Goal: Task Accomplishment & Management: Manage account settings

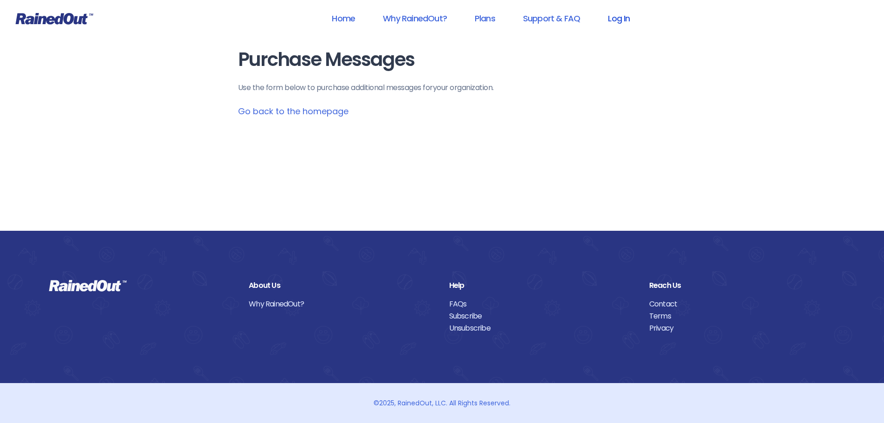
click at [620, 18] on link "Log In" at bounding box center [619, 18] width 46 height 21
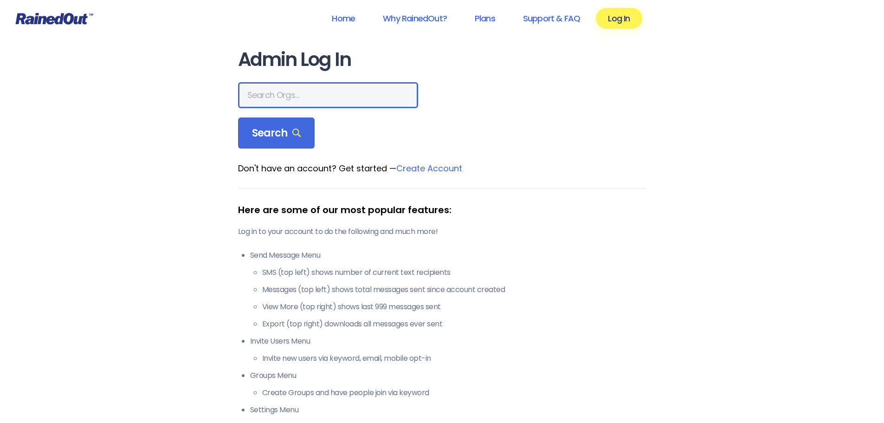
click at [289, 97] on input "text" at bounding box center [328, 95] width 180 height 26
type input "westbury little league"
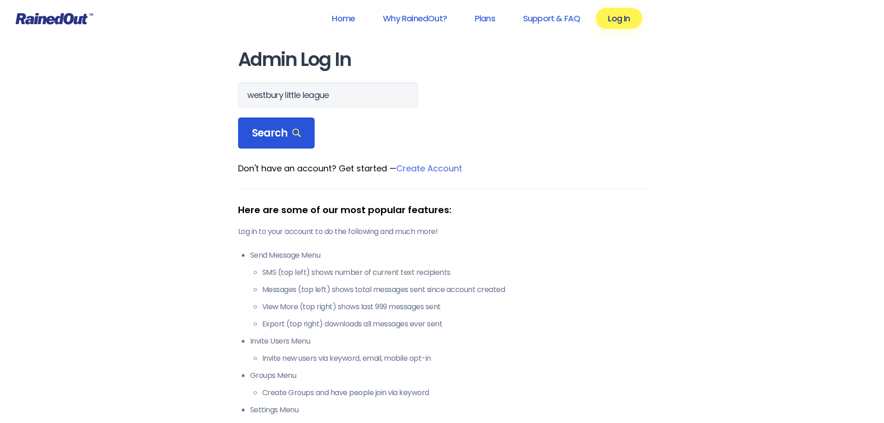
click at [281, 130] on span "Search" at bounding box center [276, 133] width 49 height 13
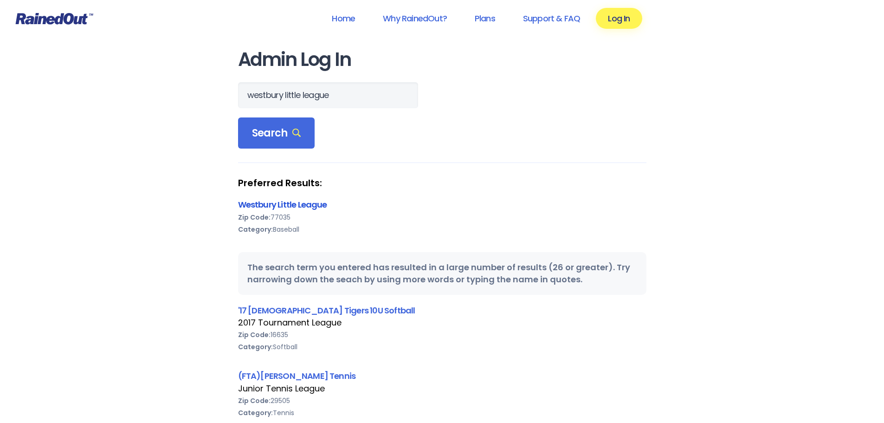
click at [305, 201] on link "Westbury Little League" at bounding box center [282, 205] width 89 height 12
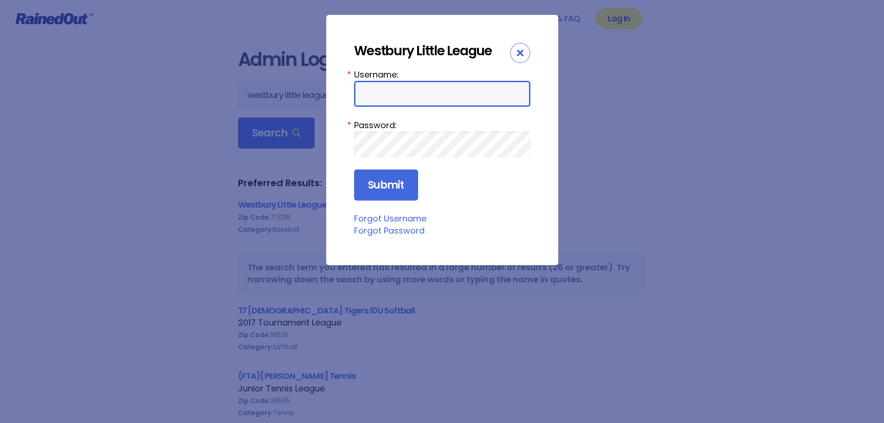
type input "westburyll"
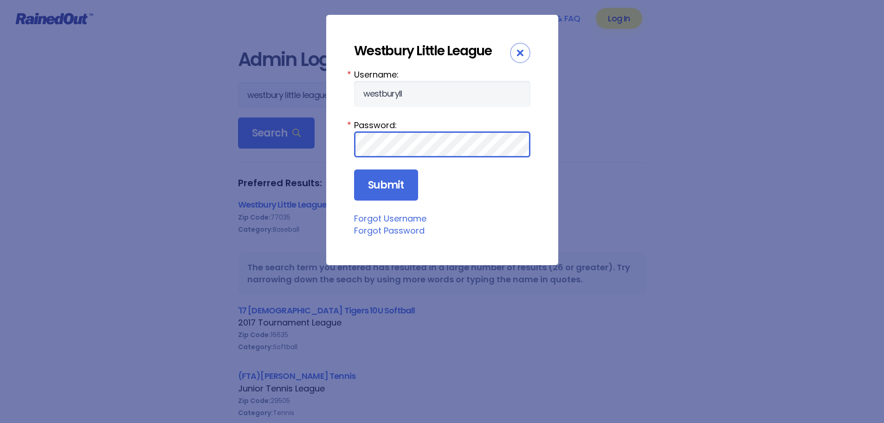
click at [270, 130] on div "Westbury Little League Username: westburyll * Password: * Submit Forgot Usernam…" at bounding box center [442, 211] width 884 height 423
click at [277, 133] on div "Westbury Little League Username: westburyll * Password: * Submit Forgot Usernam…" at bounding box center [442, 211] width 884 height 423
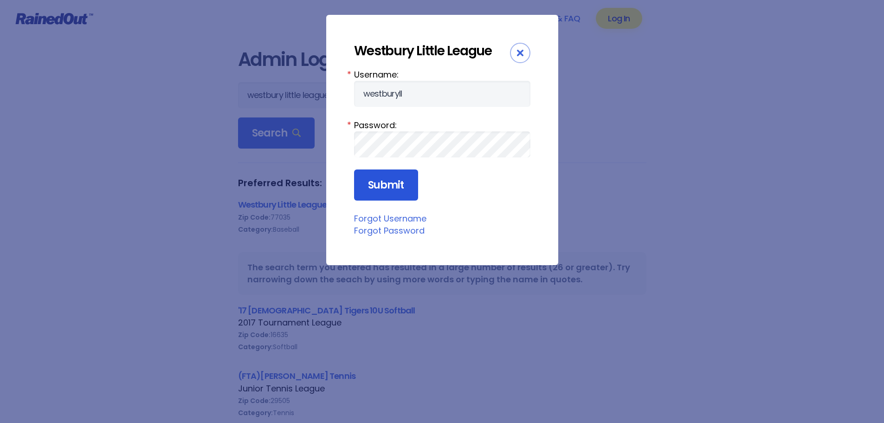
click at [374, 189] on input "Submit" at bounding box center [386, 185] width 64 height 32
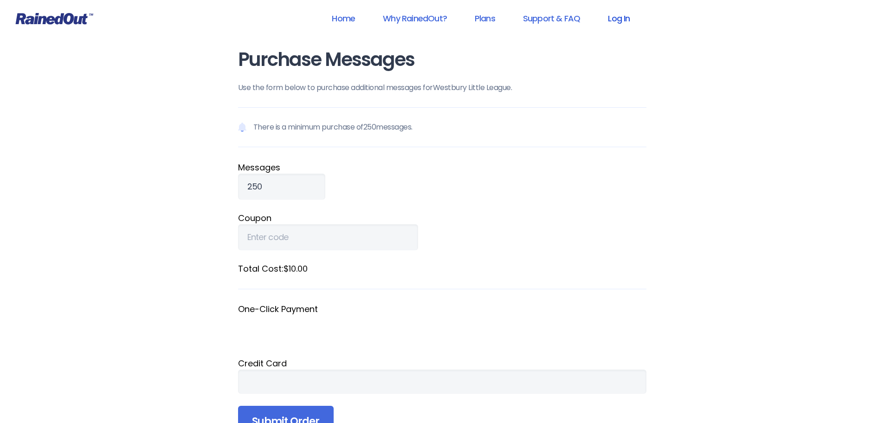
click at [622, 20] on link "Log In" at bounding box center [619, 18] width 46 height 21
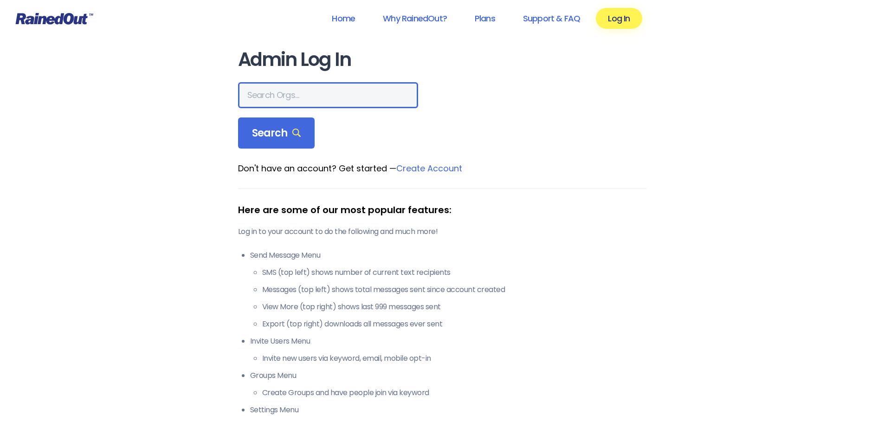
click at [299, 96] on input "text" at bounding box center [328, 95] width 180 height 26
type input "westbury little"
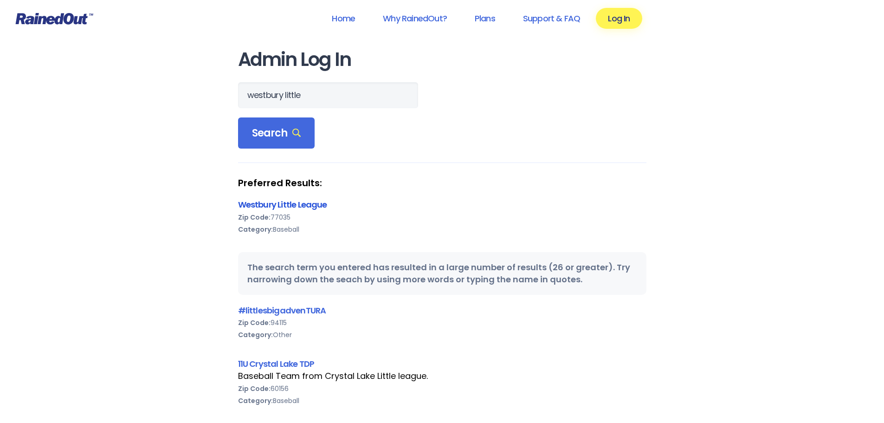
click at [305, 204] on link "Westbury Little League" at bounding box center [282, 205] width 89 height 12
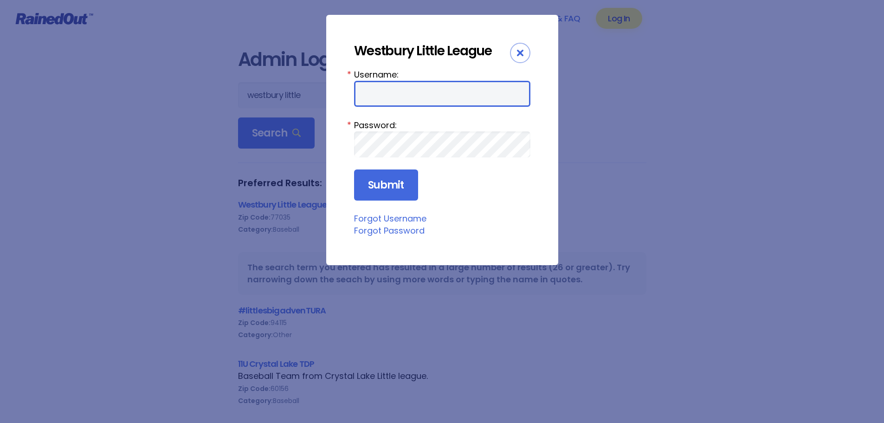
click at [393, 96] on input "Username:" at bounding box center [442, 94] width 176 height 26
type input "westburyll"
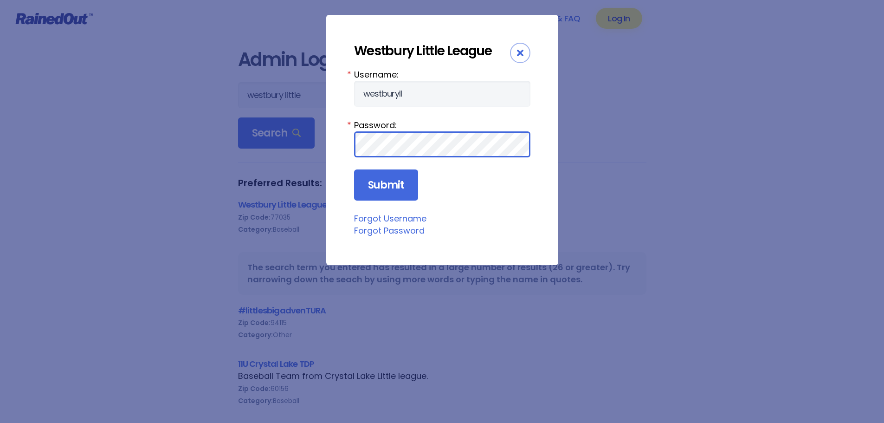
click at [332, 148] on div "Westbury Little League Username: westburyll * Password: * Submit Forgot Usernam…" at bounding box center [442, 140] width 232 height 250
click at [354, 169] on input "Submit" at bounding box center [386, 185] width 64 height 32
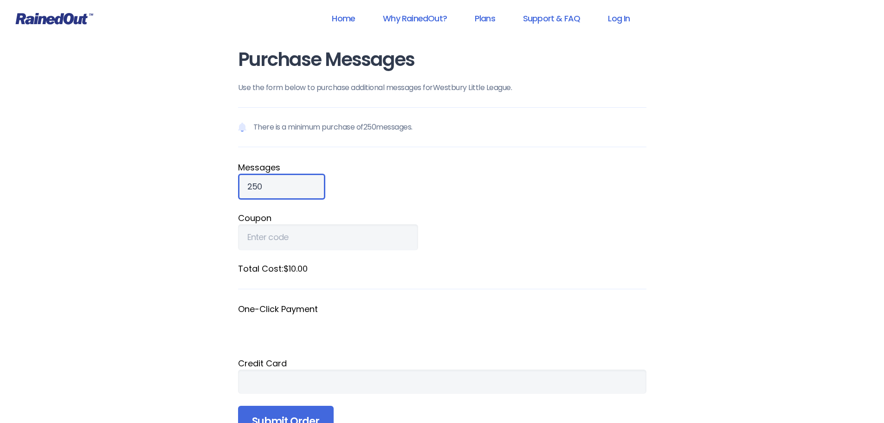
drag, startPoint x: 270, startPoint y: 188, endPoint x: 208, endPoint y: 189, distance: 62.7
click at [208, 188] on div "Home Why RainedOut? Plans Support & FAQ Log In Purchase Messages Use the form b…" at bounding box center [442, 352] width 884 height 705
type input "5000"
click at [614, 18] on link "Log In" at bounding box center [619, 18] width 46 height 21
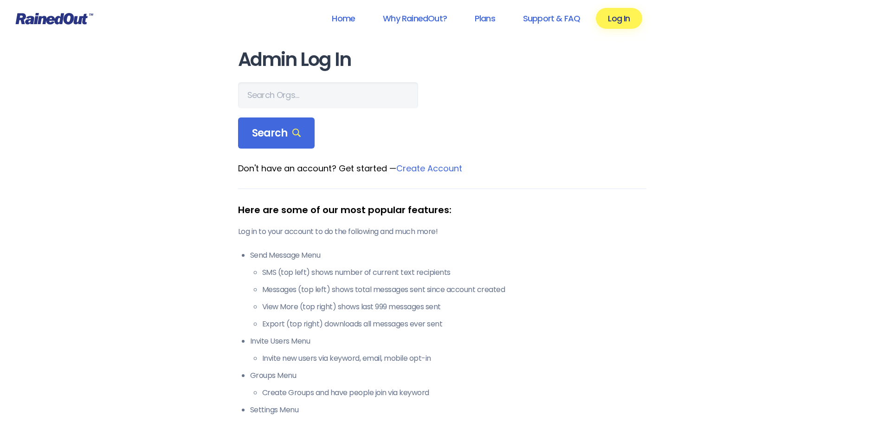
click at [164, 181] on div "Home Why RainedOut? Plans Support & FAQ Log In Admin Log In Search Don't have a…" at bounding box center [442, 366] width 884 height 733
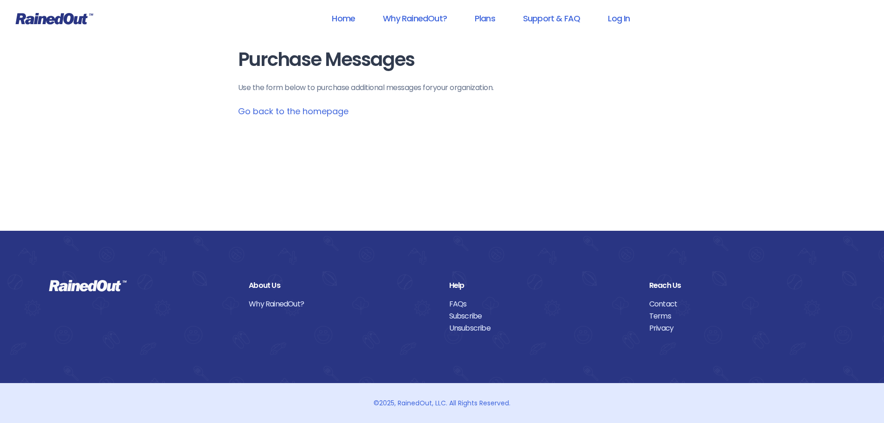
click at [290, 111] on link "Go back to the homepage" at bounding box center [293, 111] width 110 height 12
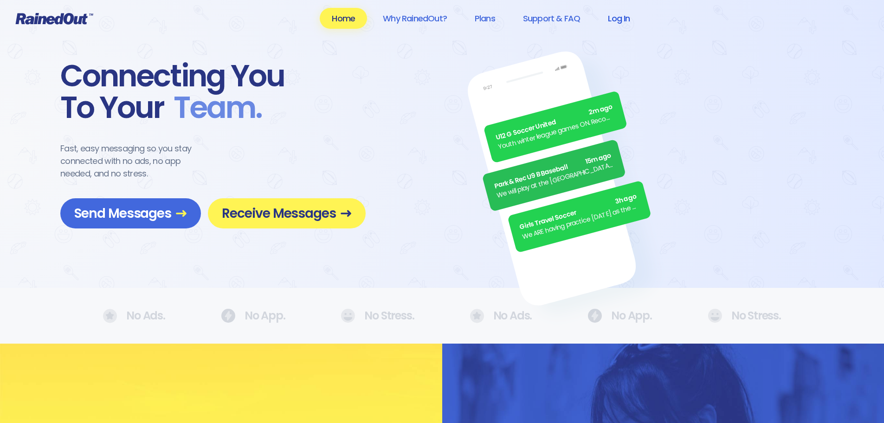
click at [624, 14] on link "Log In" at bounding box center [619, 18] width 46 height 21
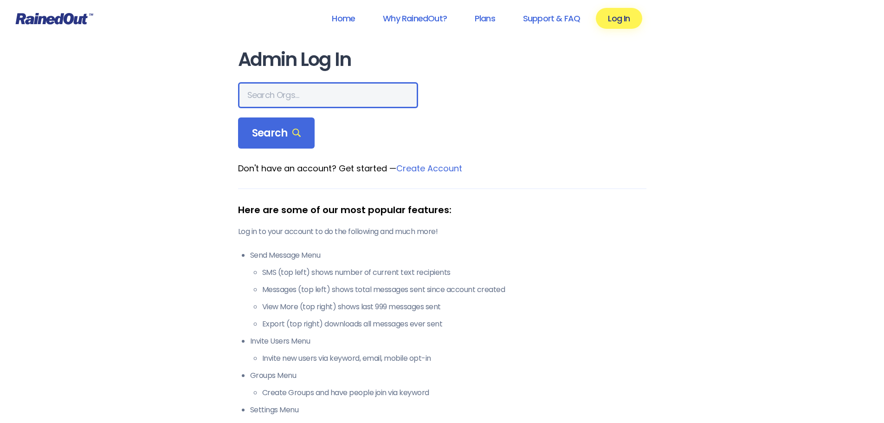
click at [315, 97] on input "text" at bounding box center [328, 95] width 180 height 26
type input "Westbury Little"
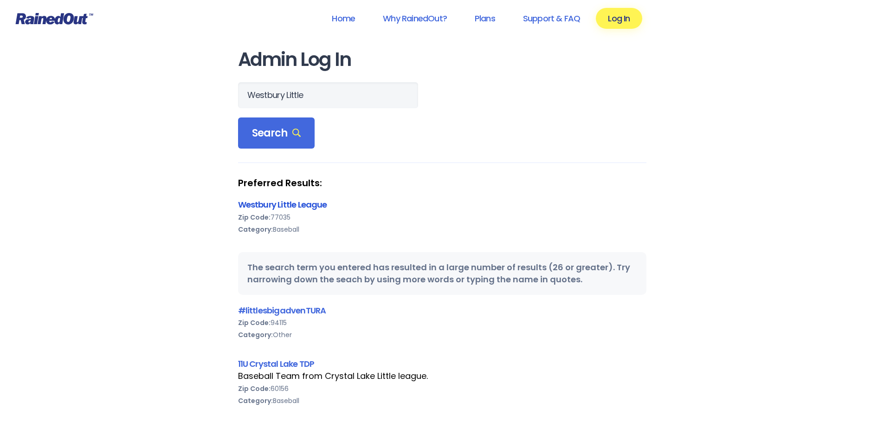
click at [300, 206] on link "Westbury Little League" at bounding box center [282, 205] width 89 height 12
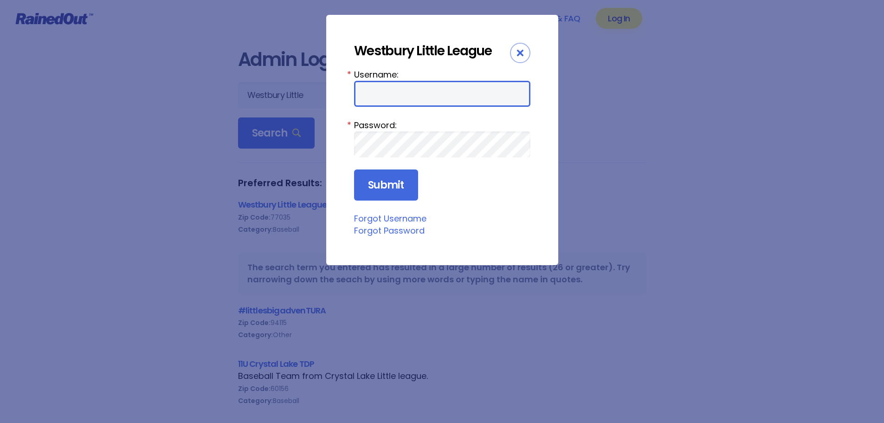
type input "westburyll"
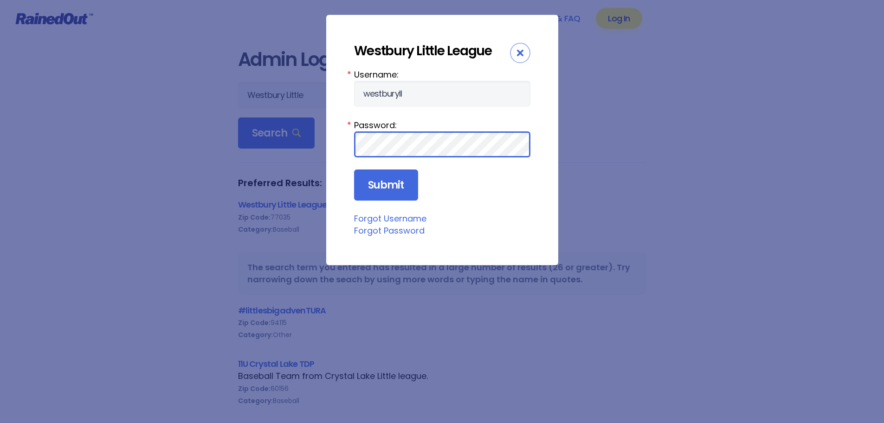
click at [344, 144] on div "Westbury Little League Username: westburyll * Password: * Submit Forgot Usernam…" at bounding box center [442, 140] width 232 height 250
click at [354, 169] on input "Submit" at bounding box center [386, 185] width 64 height 32
